Goal: Transaction & Acquisition: Subscribe to service/newsletter

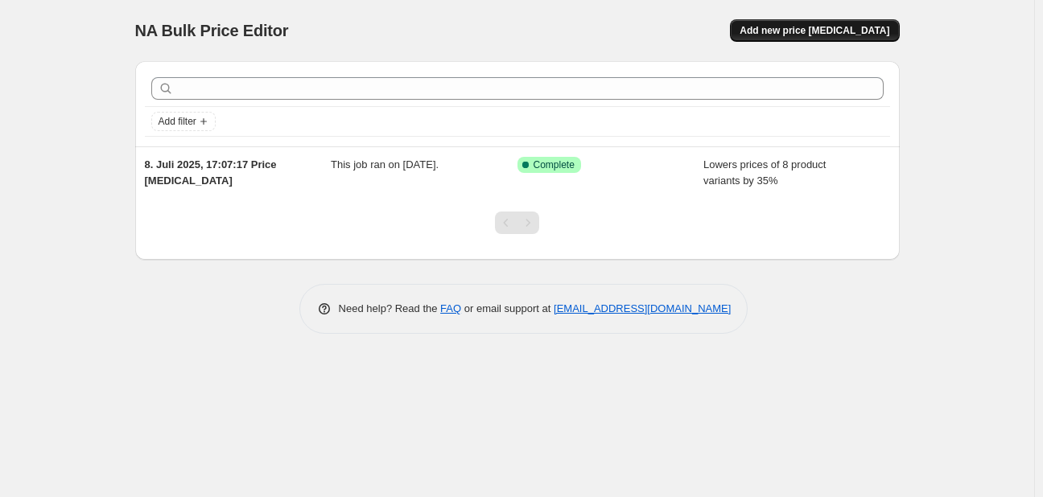
click at [779, 23] on button "Add new price change job" at bounding box center [814, 30] width 169 height 23
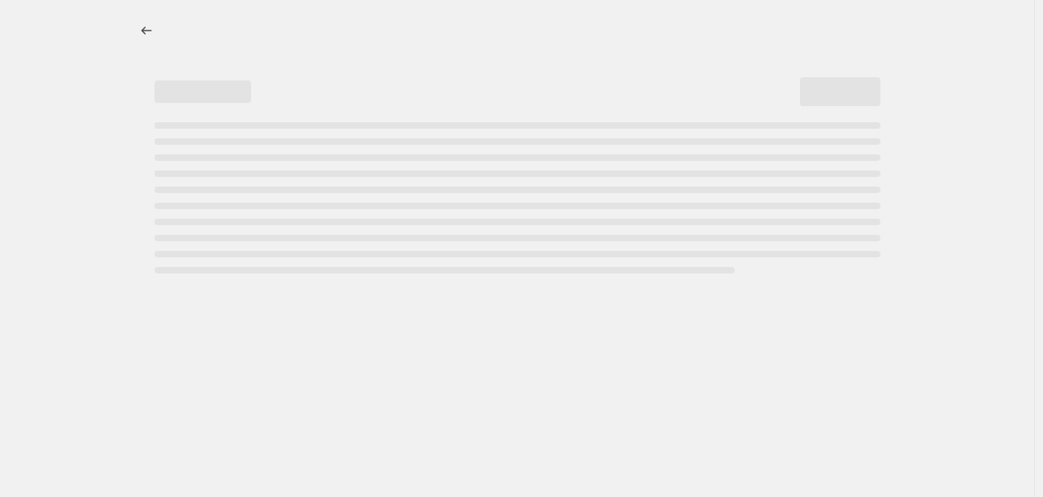
select select "percentage"
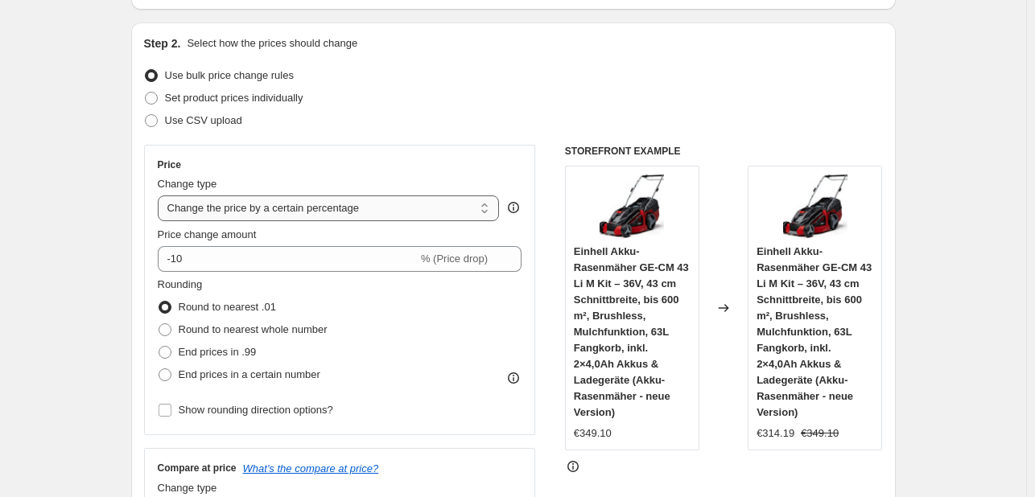
scroll to position [161, 0]
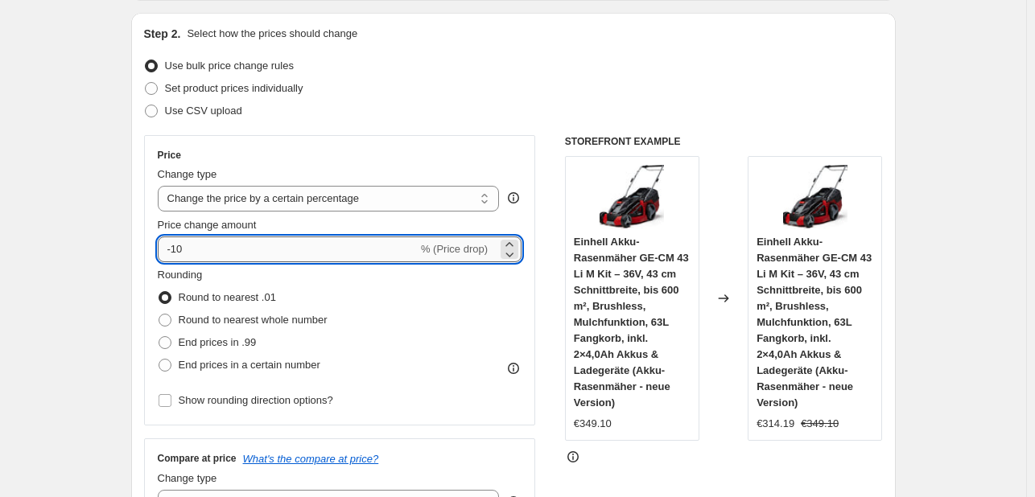
click at [314, 242] on input "-10" at bounding box center [288, 250] width 260 height 26
type input "-1"
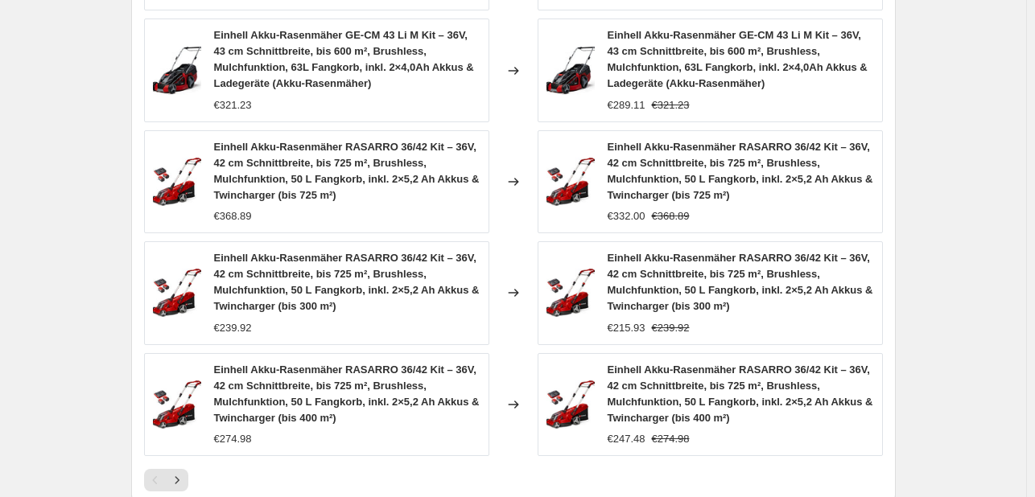
scroll to position [1297, 0]
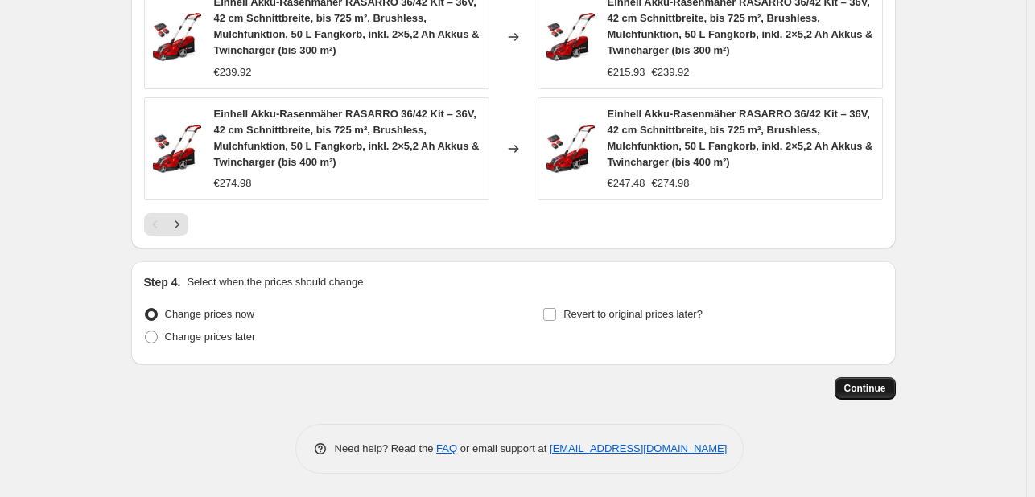
type input "-37"
click at [853, 381] on button "Continue" at bounding box center [865, 388] width 61 height 23
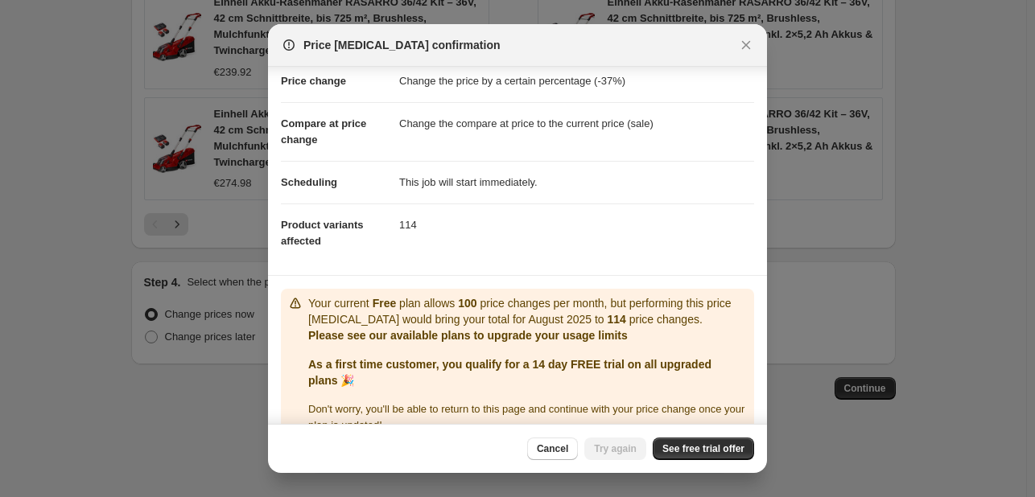
scroll to position [64, 0]
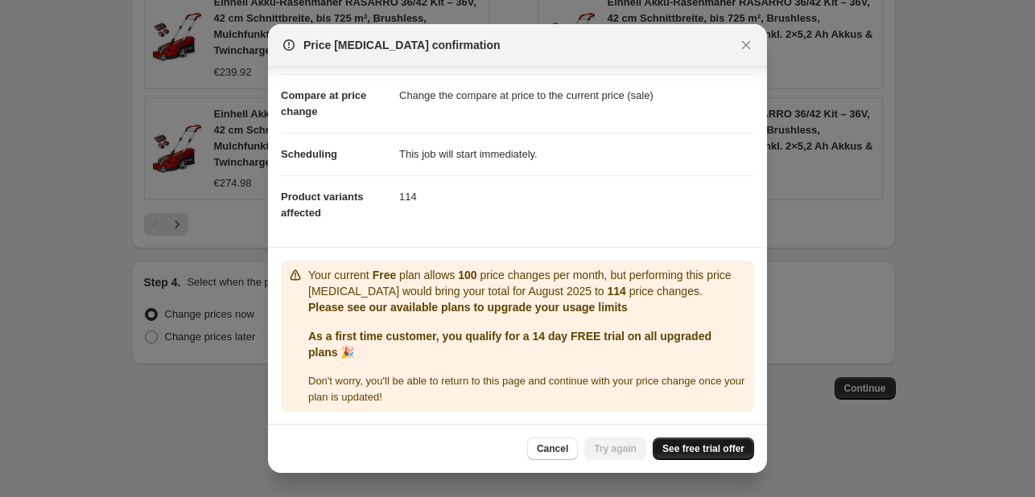
click at [676, 445] on span "See free trial offer" at bounding box center [703, 449] width 82 height 13
click at [697, 451] on span "See free trial offer" at bounding box center [703, 449] width 82 height 13
click at [621, 450] on span "Try again" at bounding box center [615, 449] width 43 height 13
click at [742, 50] on icon "Close" at bounding box center [746, 45] width 16 height 16
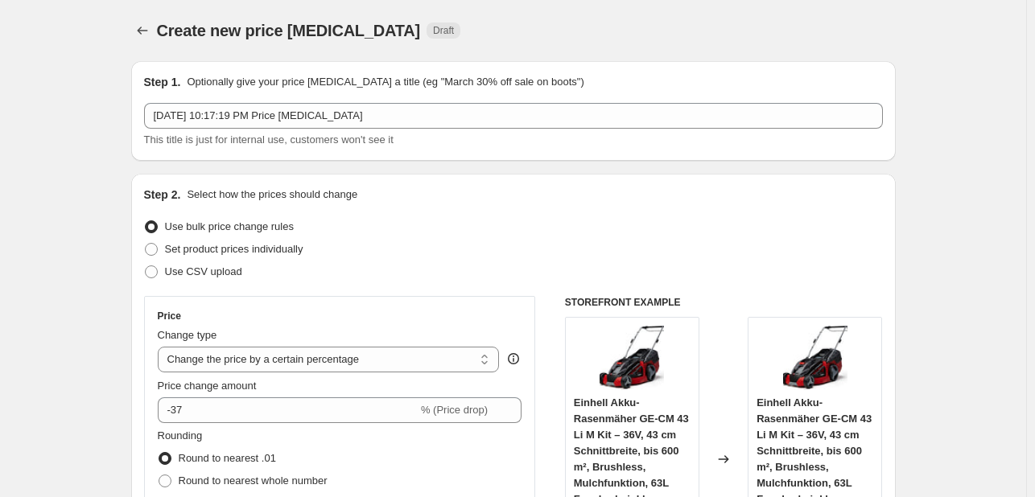
scroll to position [1297, 0]
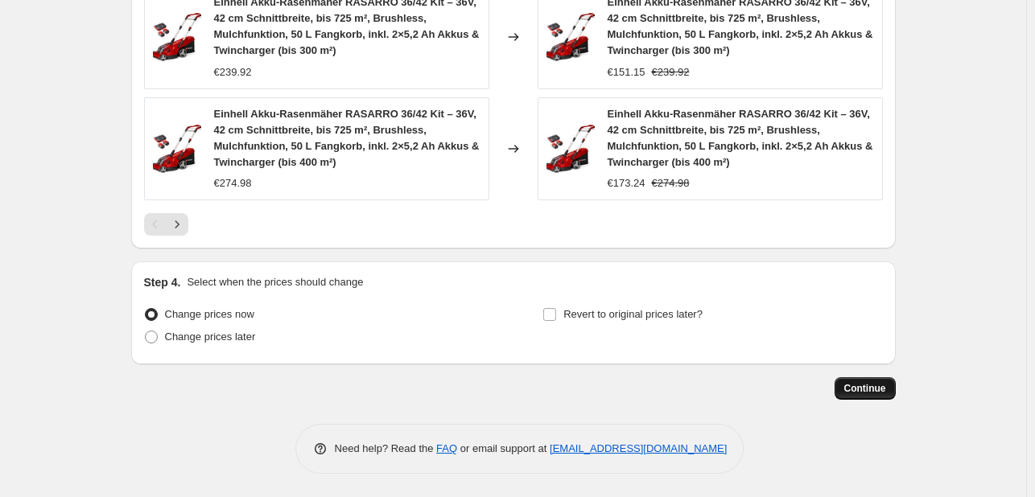
click at [866, 385] on span "Continue" at bounding box center [865, 388] width 42 height 13
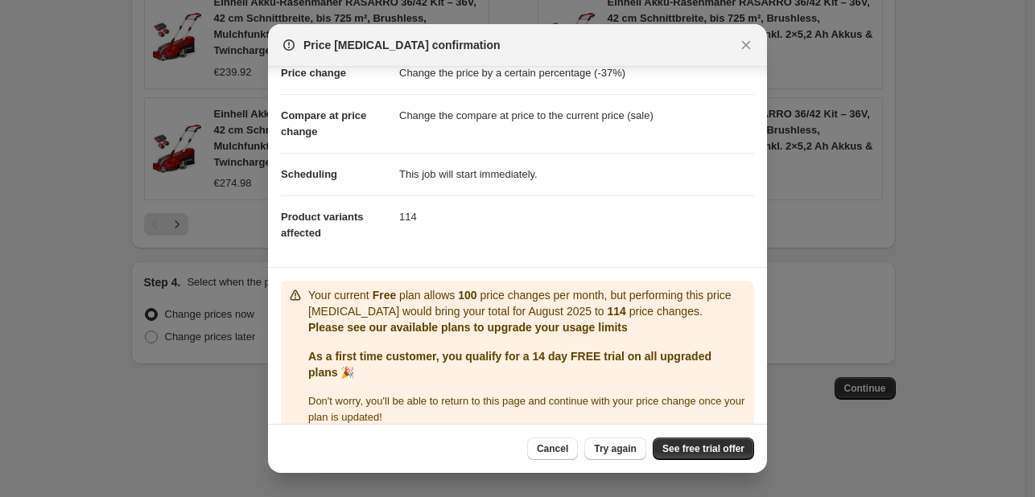
scroll to position [64, 0]
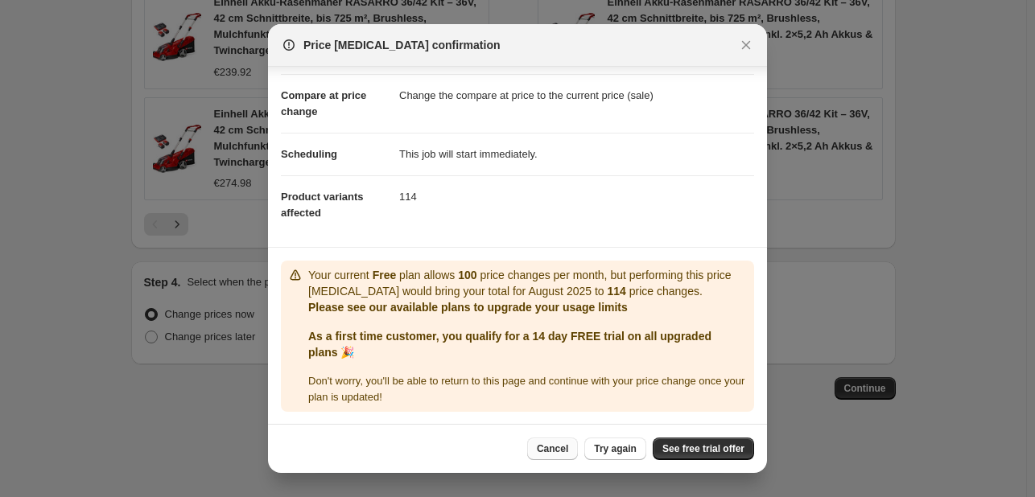
click at [567, 450] on span "Cancel" at bounding box center [552, 449] width 31 height 13
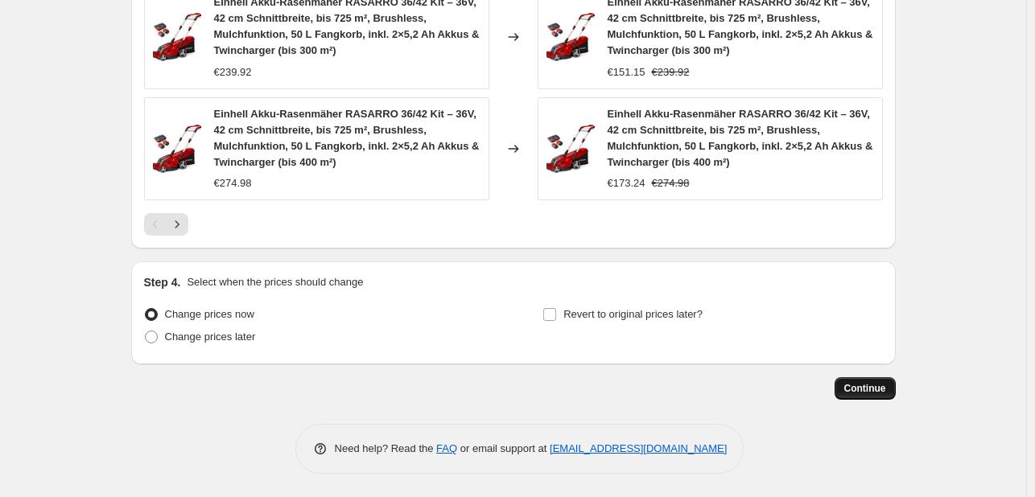
click at [860, 384] on span "Continue" at bounding box center [865, 388] width 42 height 13
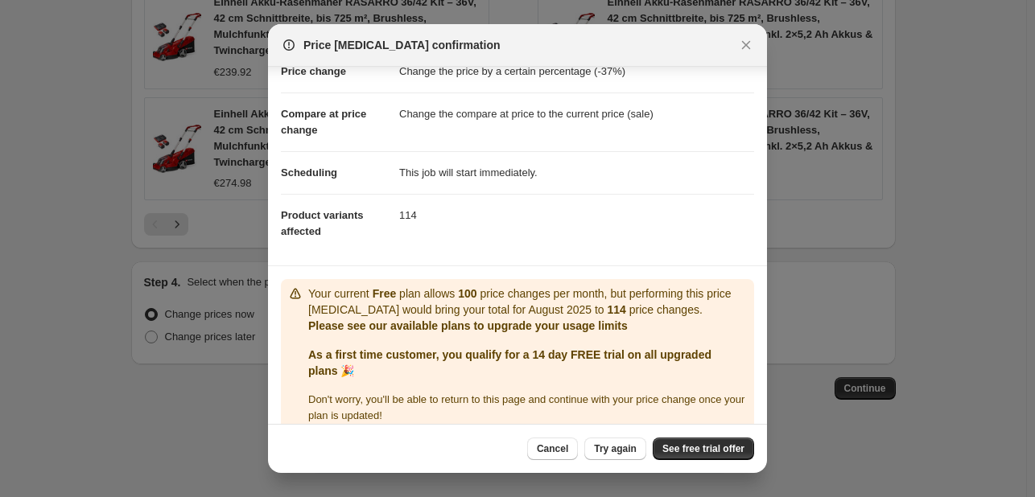
scroll to position [64, 0]
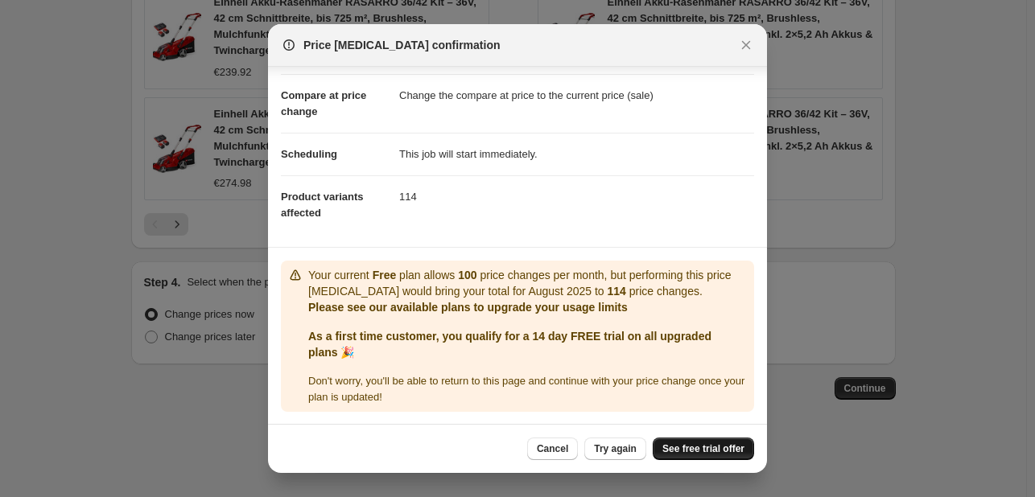
click at [674, 452] on span "See free trial offer" at bounding box center [703, 449] width 82 height 13
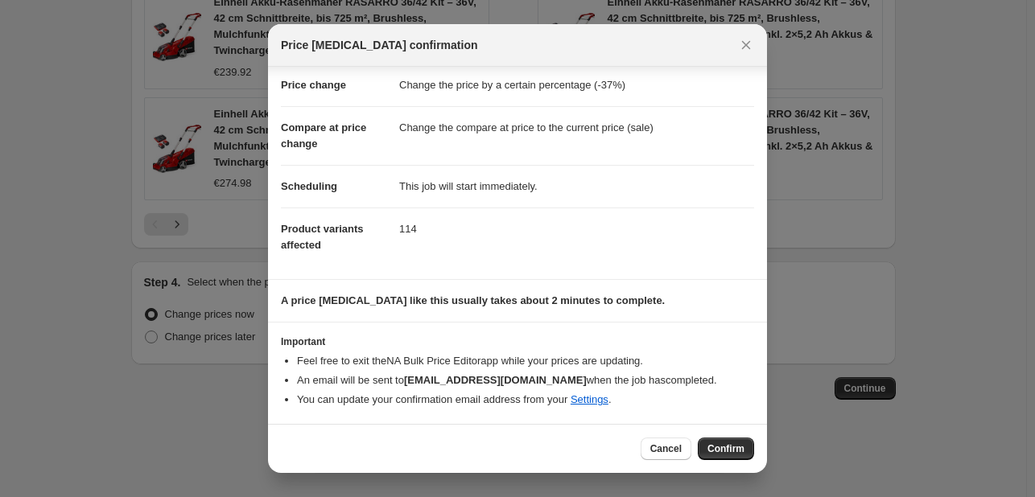
scroll to position [31, 0]
click at [681, 451] on span "Cancel" at bounding box center [665, 449] width 31 height 13
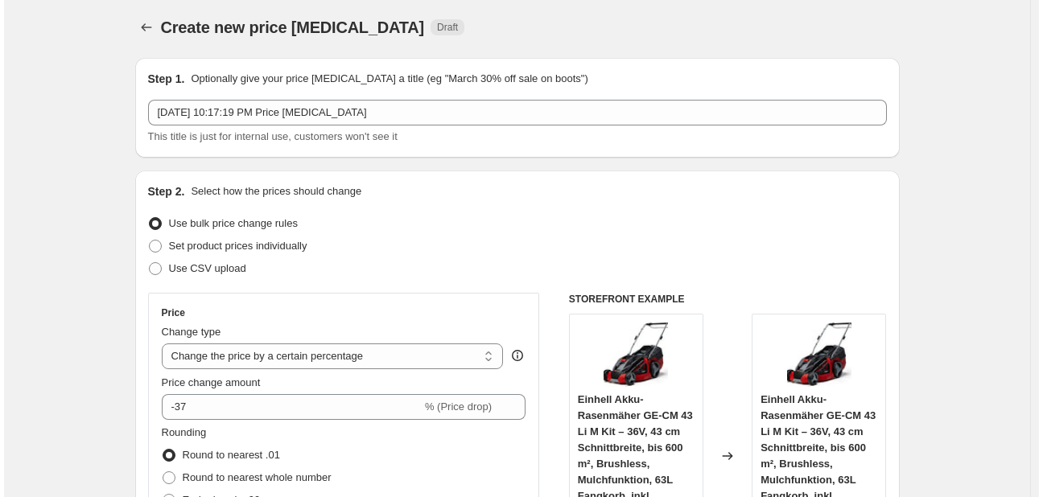
scroll to position [0, 0]
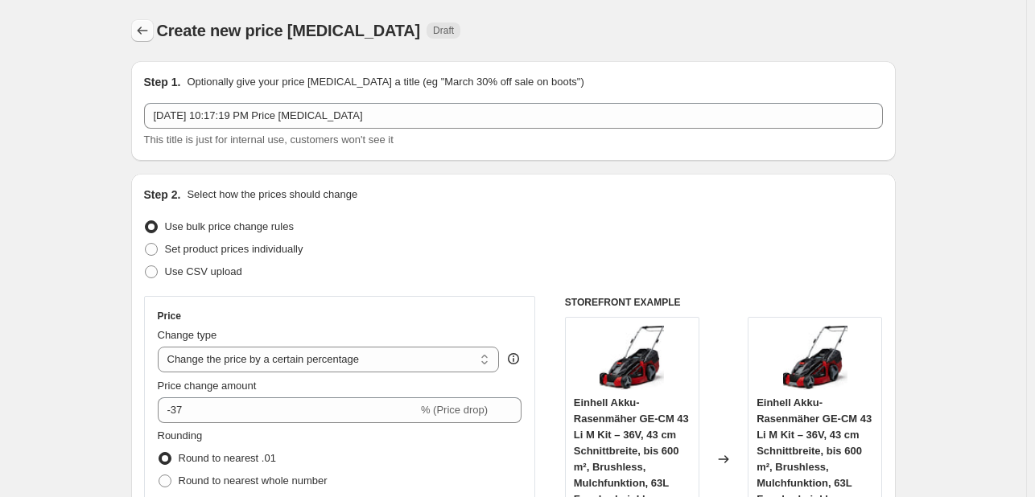
click at [150, 33] on icon "Price change jobs" at bounding box center [142, 31] width 16 height 16
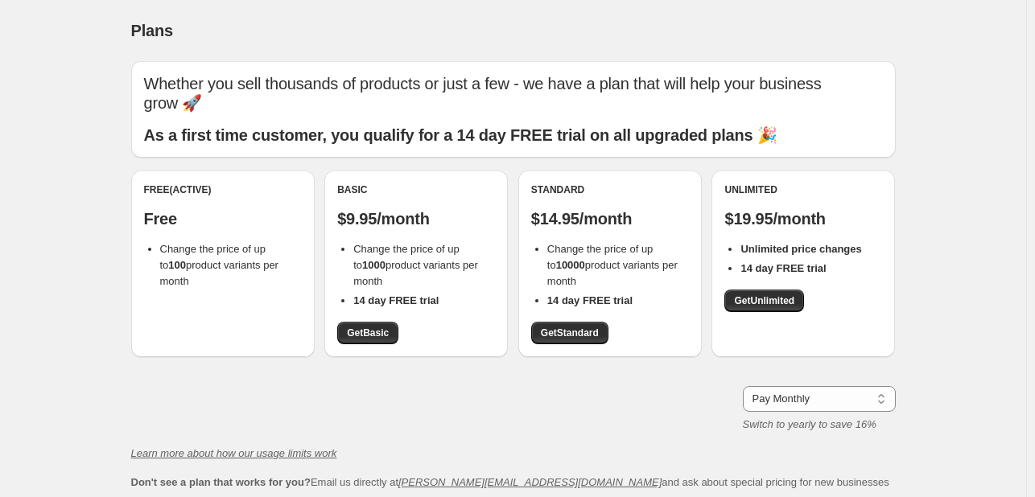
click at [221, 262] on span "Change the price of up to 100 product variants per month" at bounding box center [219, 265] width 118 height 44
click at [228, 258] on span "Change the price of up to 100 product variants per month" at bounding box center [219, 265] width 118 height 44
click at [779, 401] on select "Pay Monthly Pay Yearly (Save 16%)" at bounding box center [819, 399] width 153 height 26
click at [693, 420] on div "Pay Monthly Pay Yearly (Save 16%) Pay Monthly Switch to yearly to save 16%" at bounding box center [513, 409] width 764 height 47
click at [243, 229] on div "Free (Active) Free Change the price of up to 100 product variants per month" at bounding box center [223, 236] width 158 height 106
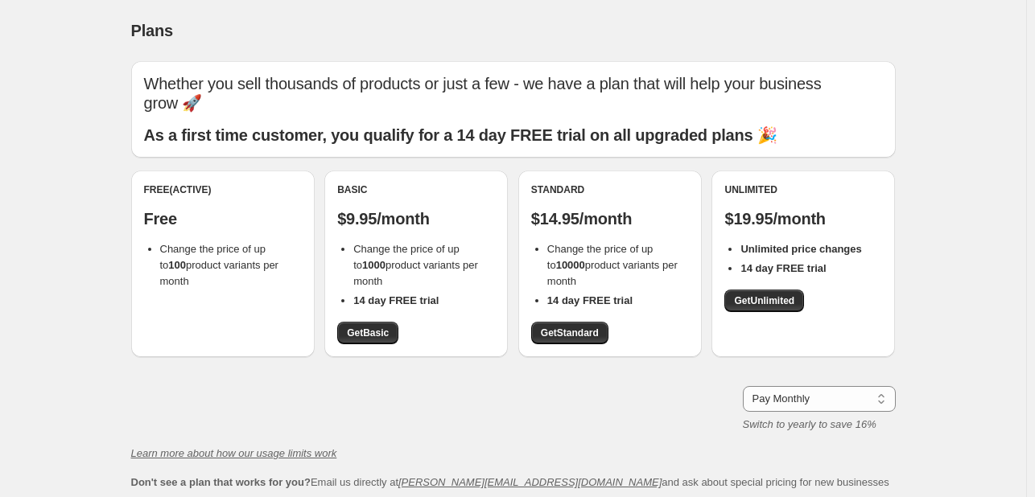
click at [367, 233] on div "Basic $9.95/month Change the price of up to 1000 product variants per month 14 …" at bounding box center [416, 263] width 158 height 161
click at [385, 332] on span "Get Basic" at bounding box center [368, 333] width 42 height 13
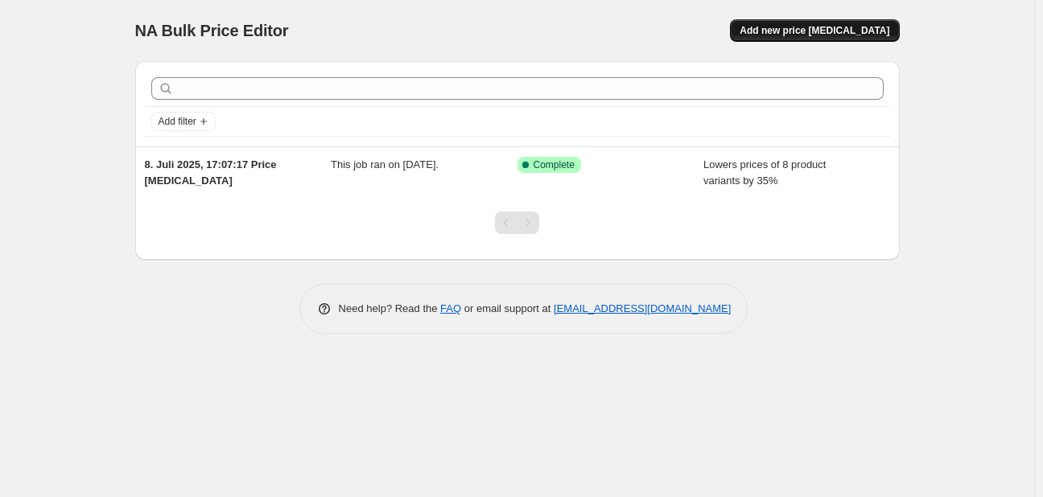
click at [781, 27] on span "Add new price [MEDICAL_DATA]" at bounding box center [815, 30] width 150 height 13
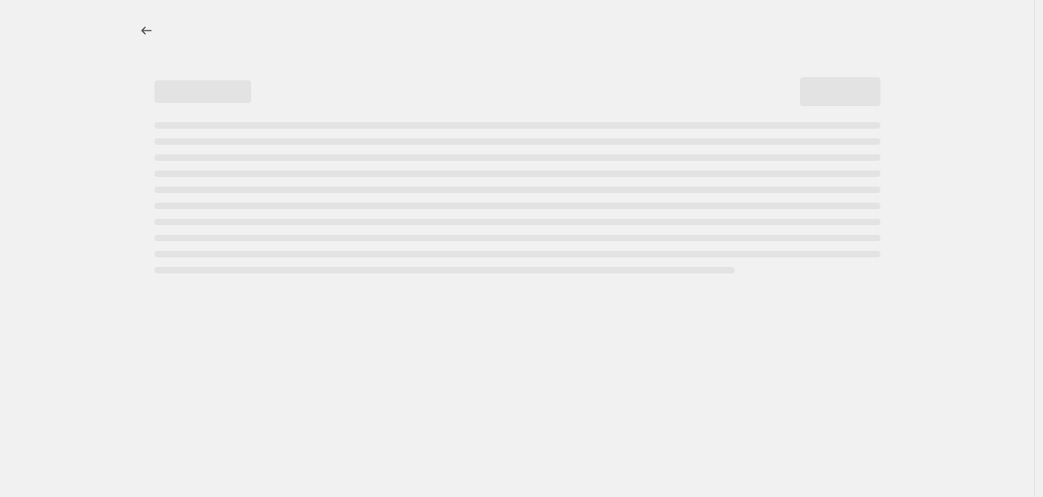
select select "percentage"
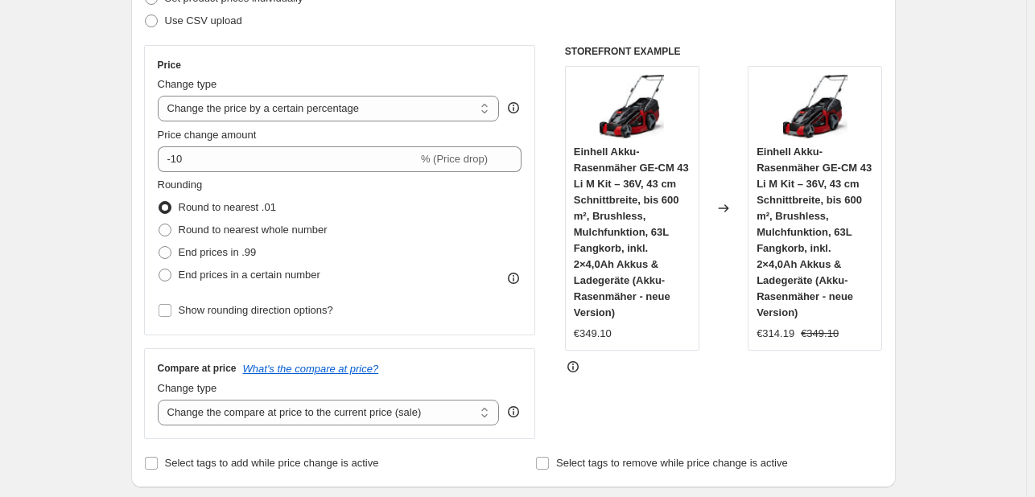
scroll to position [241, 0]
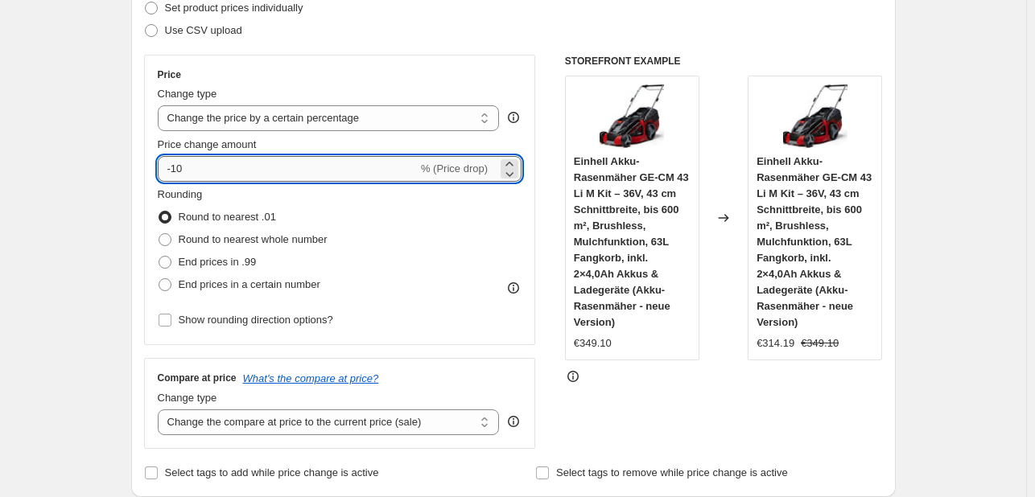
click at [343, 165] on input "-10" at bounding box center [288, 169] width 260 height 26
type input "-1"
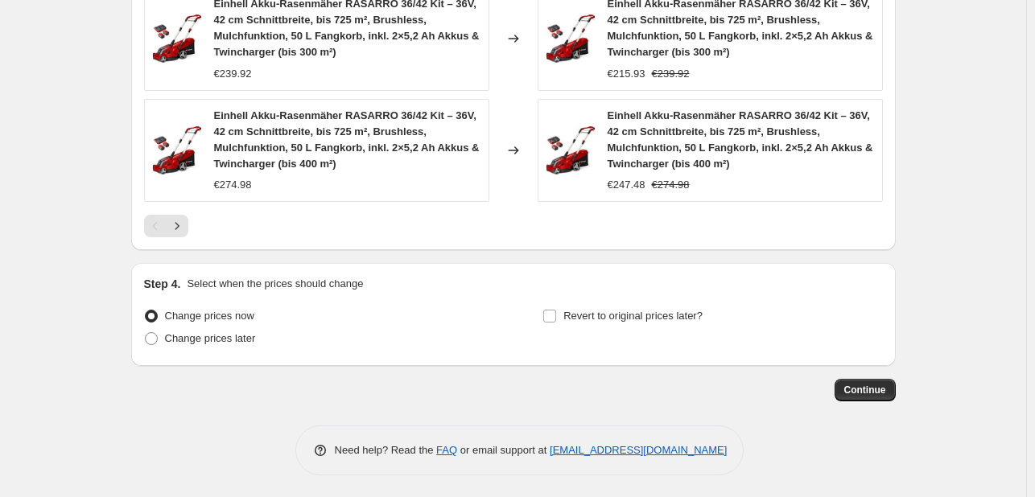
scroll to position [1297, 0]
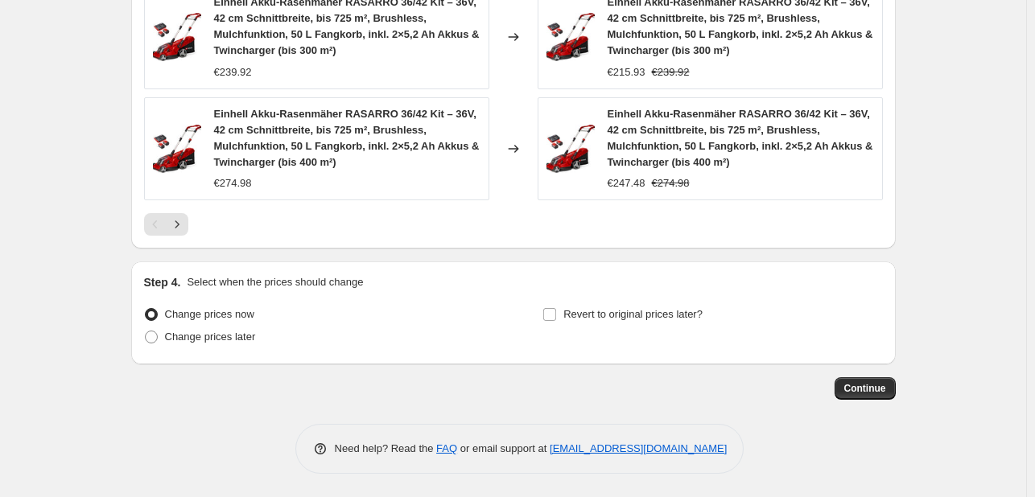
type input "-37"
click at [835, 385] on div "Continue" at bounding box center [513, 388] width 764 height 23
click at [855, 389] on span "Continue" at bounding box center [865, 388] width 42 height 13
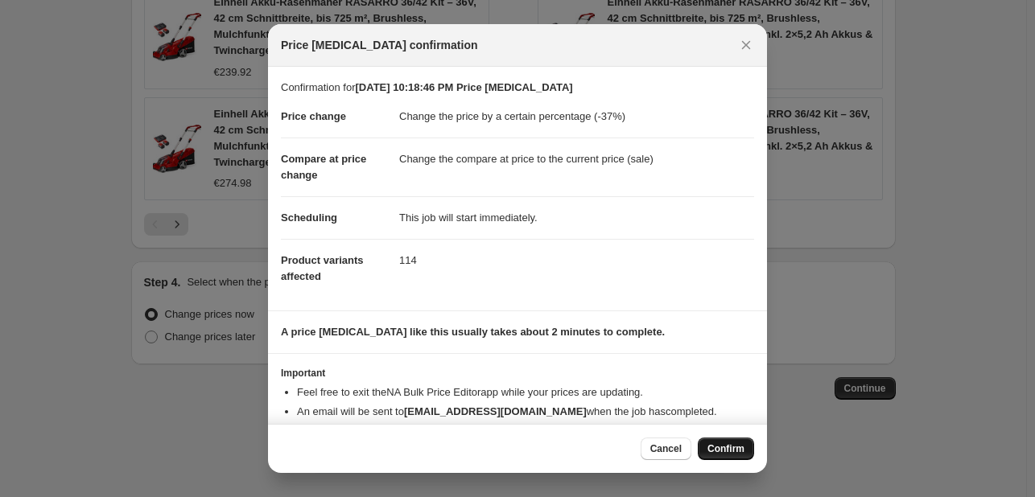
click at [736, 448] on span "Confirm" at bounding box center [725, 449] width 37 height 13
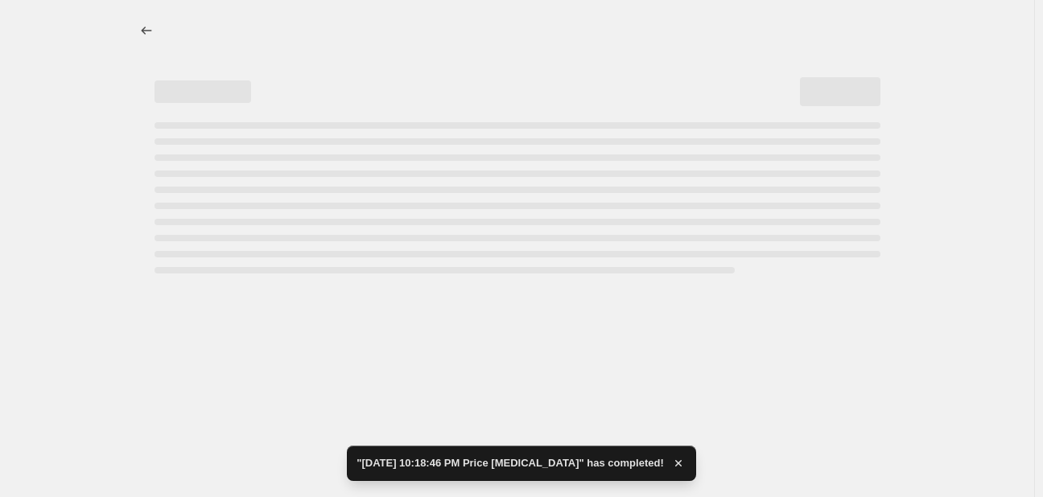
select select "percentage"
